Goal: Information Seeking & Learning: Find specific page/section

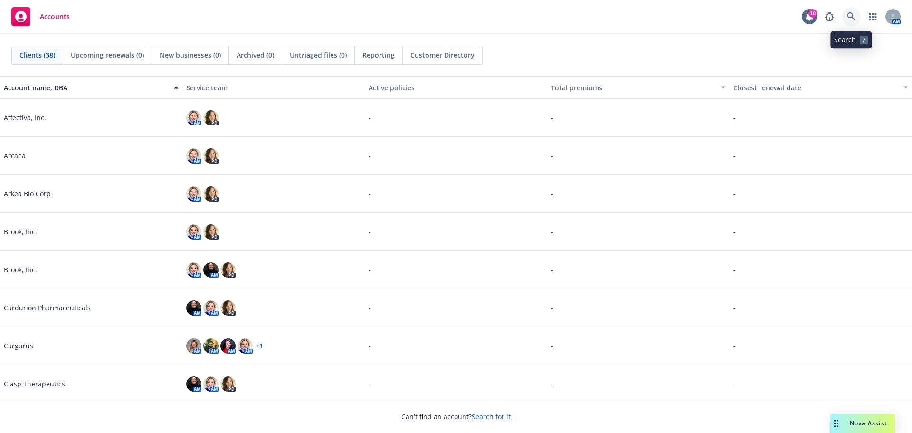
click at [852, 16] on icon at bounding box center [851, 16] width 8 height 8
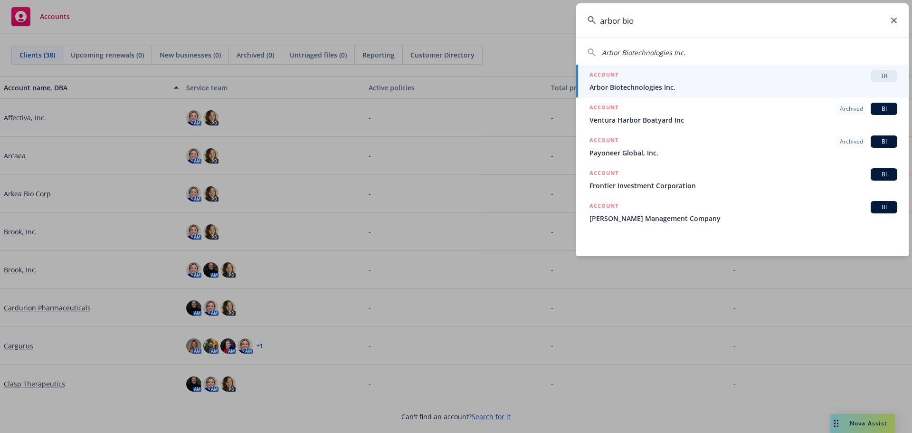
type input "arbor bio"
click at [647, 85] on span "Arbor Biotechnologies Inc." at bounding box center [743, 87] width 308 height 10
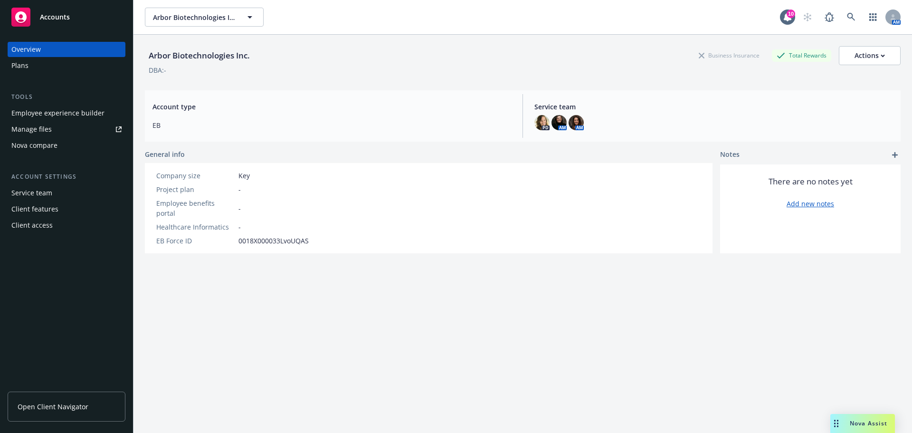
click at [66, 112] on div "Employee experience builder" at bounding box center [57, 112] width 93 height 15
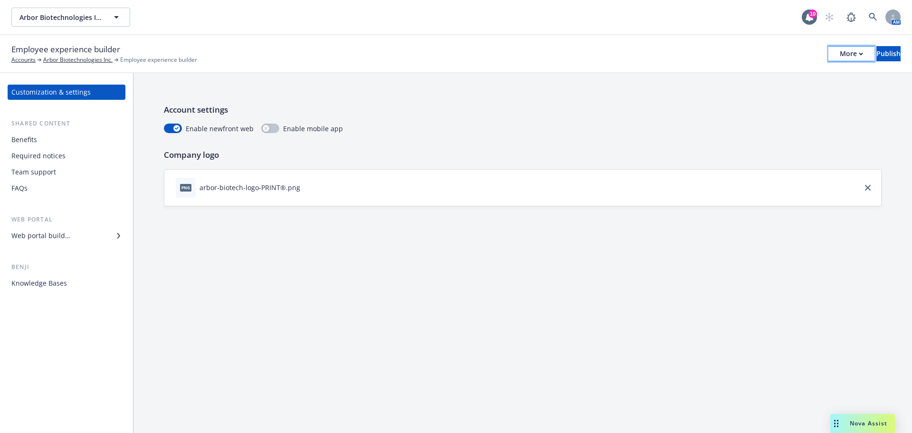
click at [840, 59] on div "More" at bounding box center [851, 54] width 23 height 14
click at [763, 88] on link "Copy portal link" at bounding box center [772, 94] width 141 height 19
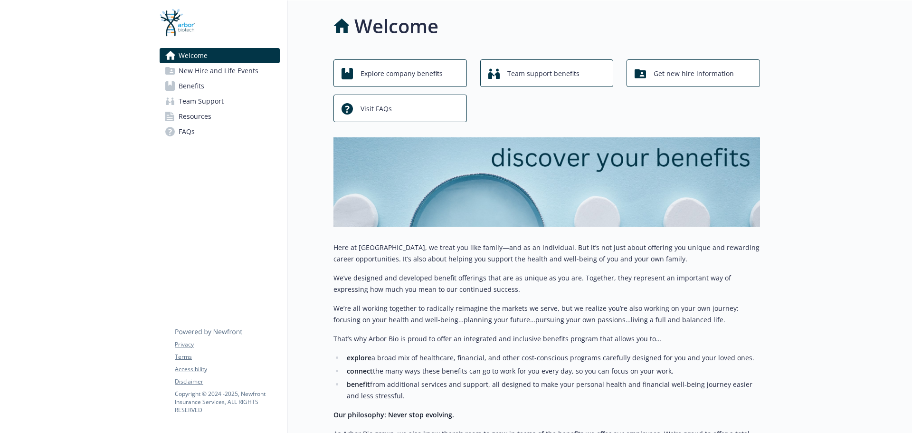
click at [239, 83] on link "Benefits" at bounding box center [220, 85] width 120 height 15
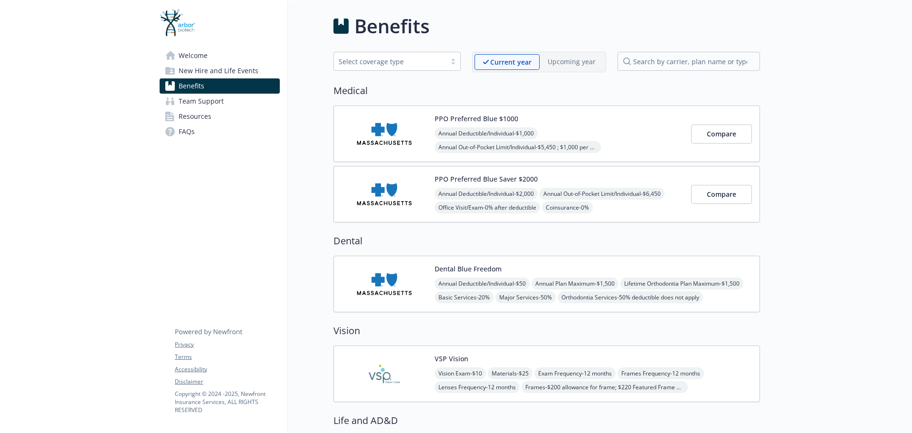
click at [216, 112] on link "Resources" at bounding box center [220, 116] width 120 height 15
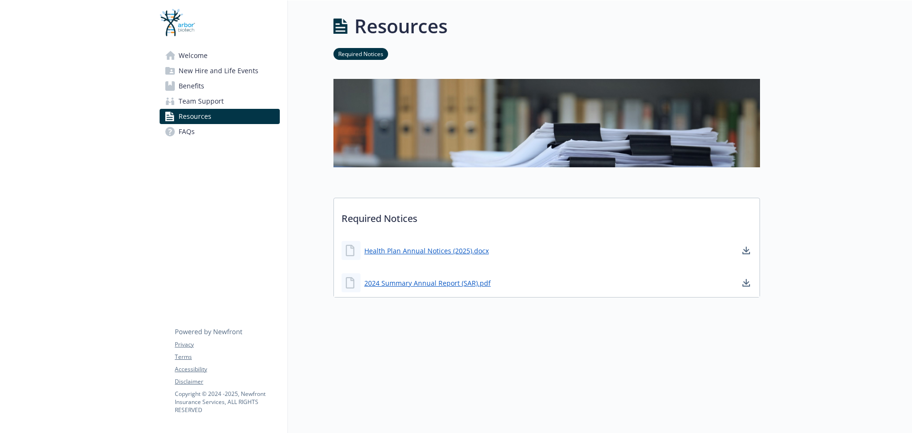
click at [199, 102] on span "Team Support" at bounding box center [201, 101] width 45 height 15
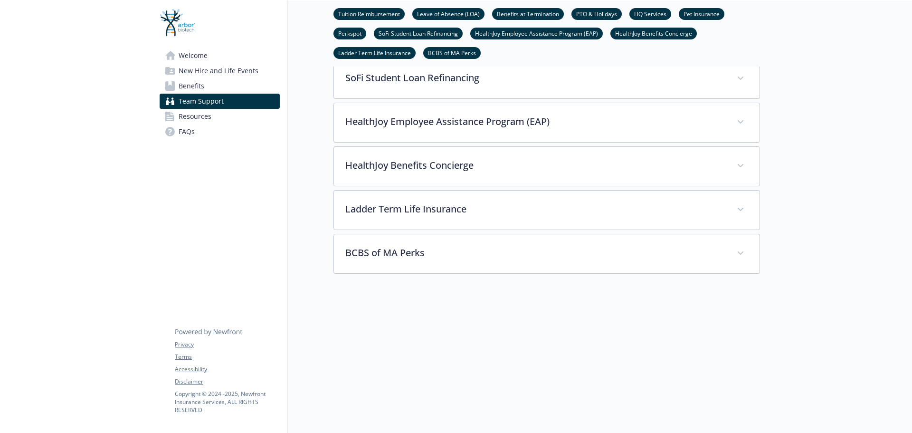
scroll to position [504, 0]
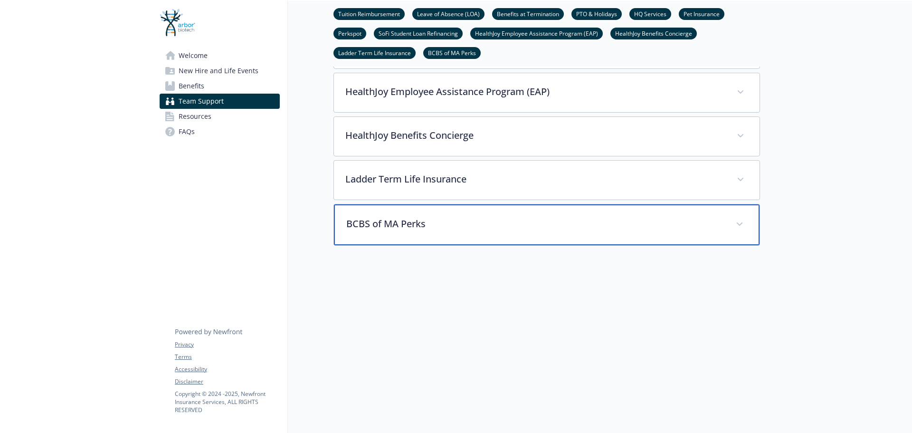
click at [407, 235] on div "BCBS of MA Perks" at bounding box center [547, 224] width 426 height 41
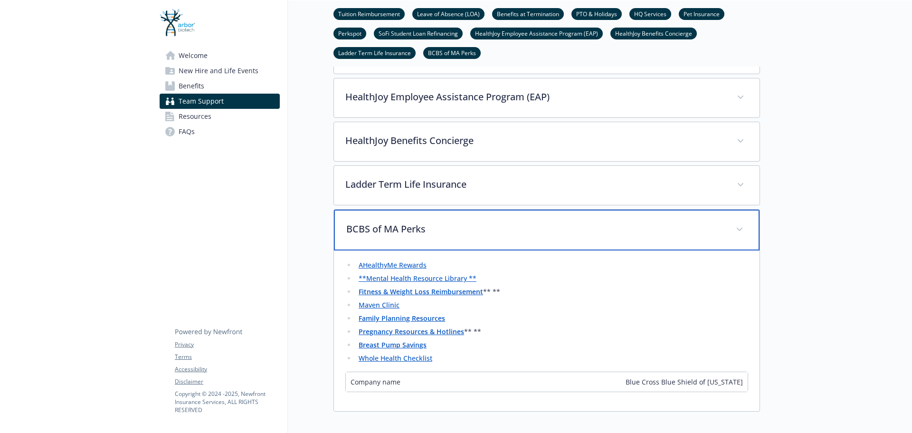
scroll to position [492, 0]
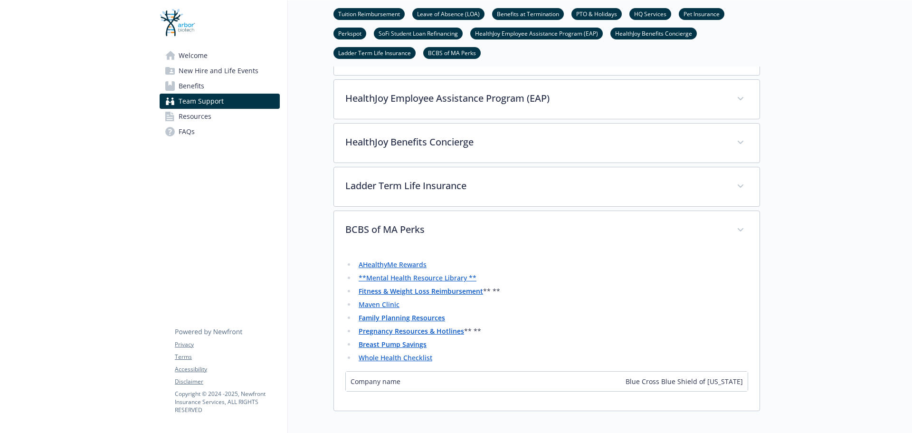
click at [401, 265] on link "AHealthyMe Rewards" at bounding box center [393, 264] width 68 height 9
